Goal: Task Accomplishment & Management: Use online tool/utility

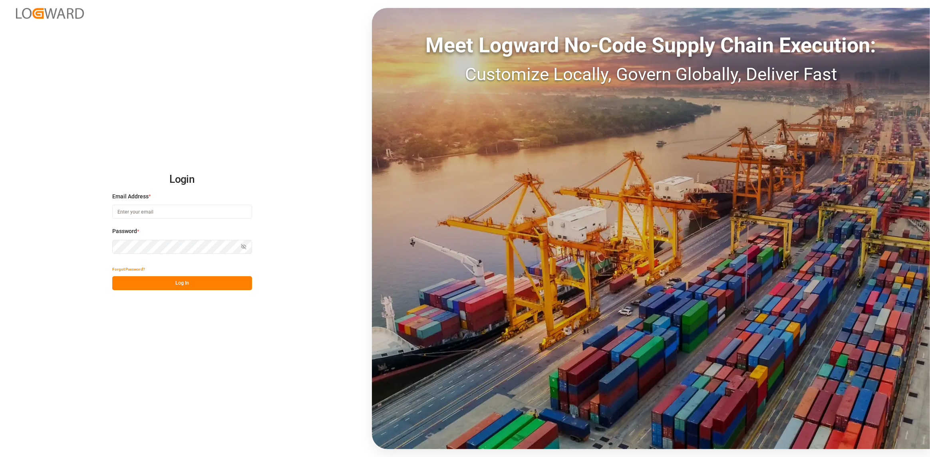
click at [147, 209] on input at bounding box center [182, 212] width 140 height 14
type input "[PERSON_NAME][EMAIL_ADDRESS][DOMAIN_NAME]"
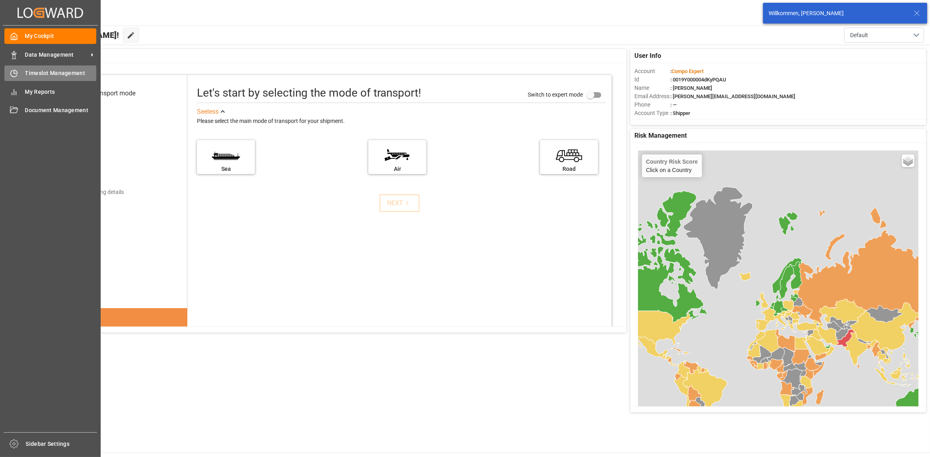
click at [9, 66] on div "Timeslot Management Timeslot Management" at bounding box center [50, 73] width 92 height 16
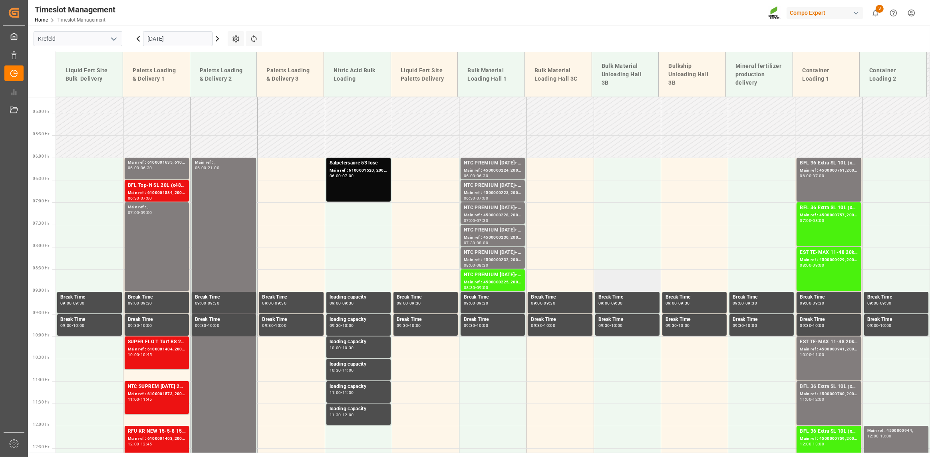
scroll to position [341, 0]
